Goal: Navigation & Orientation: Understand site structure

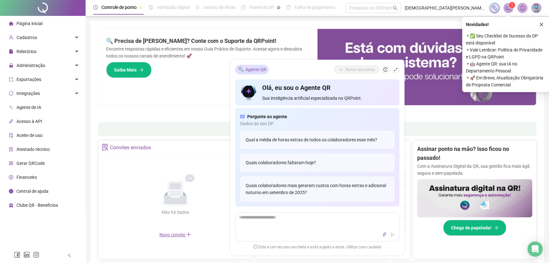
drag, startPoint x: 0, startPoint y: 0, endPoint x: 191, endPoint y: 139, distance: 235.7
click at [191, 139] on div "Pague o QRPoint com Cartão de Crédito Sua assinatura: mais segurança, prática e…" at bounding box center [317, 204] width 438 height 350
click at [395, 70] on icon "shrink" at bounding box center [396, 70] width 4 height 4
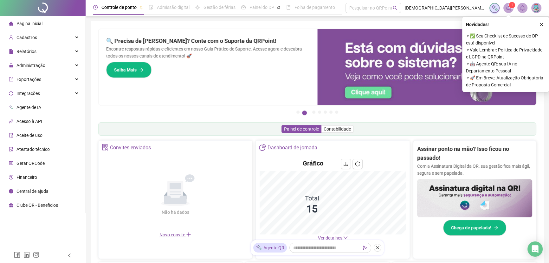
click at [344, 148] on div "Dashboard de jornada" at bounding box center [333, 148] width 154 height 14
click at [298, 111] on button "1" at bounding box center [298, 111] width 3 height 3
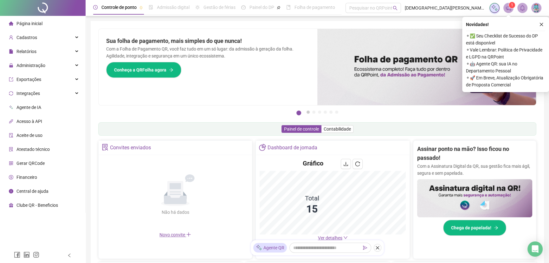
click at [307, 110] on button "2" at bounding box center [308, 111] width 3 height 3
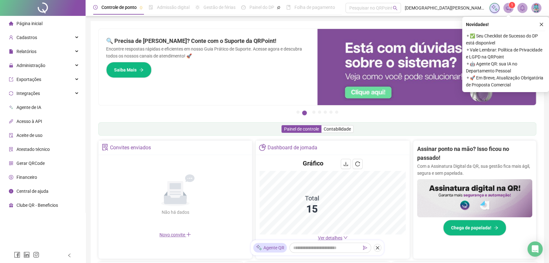
click at [34, 21] on span "Página inicial" at bounding box center [29, 23] width 26 height 5
drag, startPoint x: 81, startPoint y: 223, endPoint x: 181, endPoint y: 98, distance: 159.7
click at [200, 3] on div "Página inicial Cadastros Relatórios Administração Exportações Integrações Agent…" at bounding box center [274, 214] width 549 height 428
click at [180, 108] on div "Pague o QRPoint com Cartão de Crédito Sua assinatura: mais segurança, prática e…" at bounding box center [317, 73] width 438 height 89
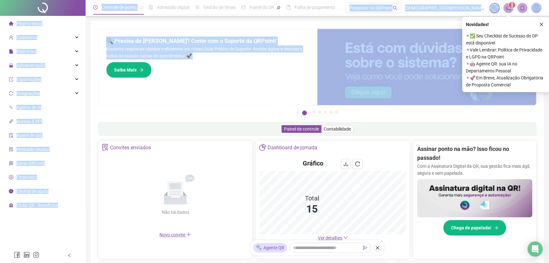
drag, startPoint x: 178, startPoint y: 126, endPoint x: 0, endPoint y: 2, distance: 217.3
click at [0, 2] on div "Página inicial Cadastros Relatórios Administração Exportações Integrações Agent…" at bounding box center [274, 214] width 549 height 428
